Goal: Task Accomplishment & Management: Complete application form

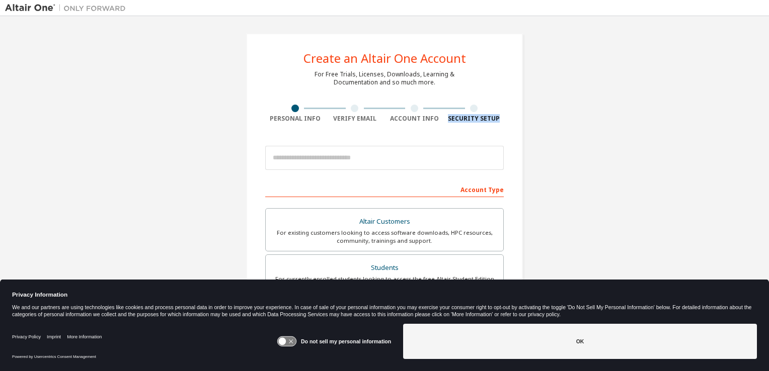
drag, startPoint x: 771, startPoint y: 88, endPoint x: 771, endPoint y: 152, distance: 64.4
click at [769, 152] on html "Create an Altair One Account For Free Trials, Licenses, Downloads, Learning & D…" at bounding box center [384, 185] width 769 height 371
click at [755, 174] on div "Create an Altair One Account For Free Trials, Licenses, Downloads, Learning & D…" at bounding box center [384, 287] width 759 height 533
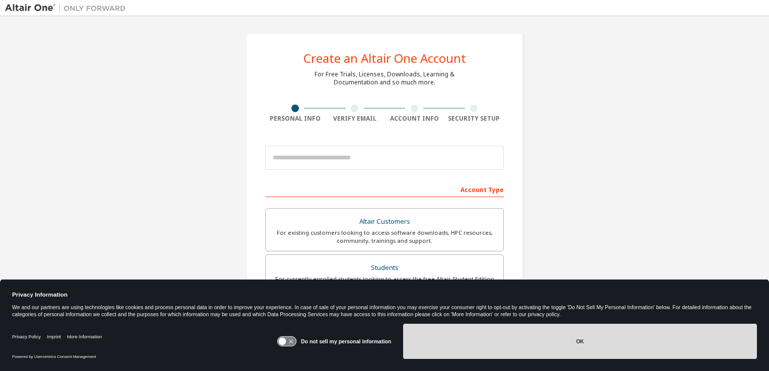
click at [551, 337] on button "OK" at bounding box center [580, 341] width 354 height 35
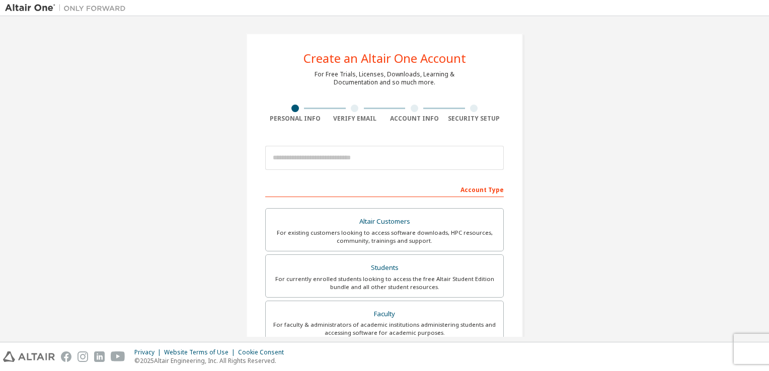
click at [653, 80] on div "Create an Altair One Account For Free Trials, Licenses, Downloads, Learning & D…" at bounding box center [384, 287] width 759 height 533
